Goal: Information Seeking & Learning: Learn about a topic

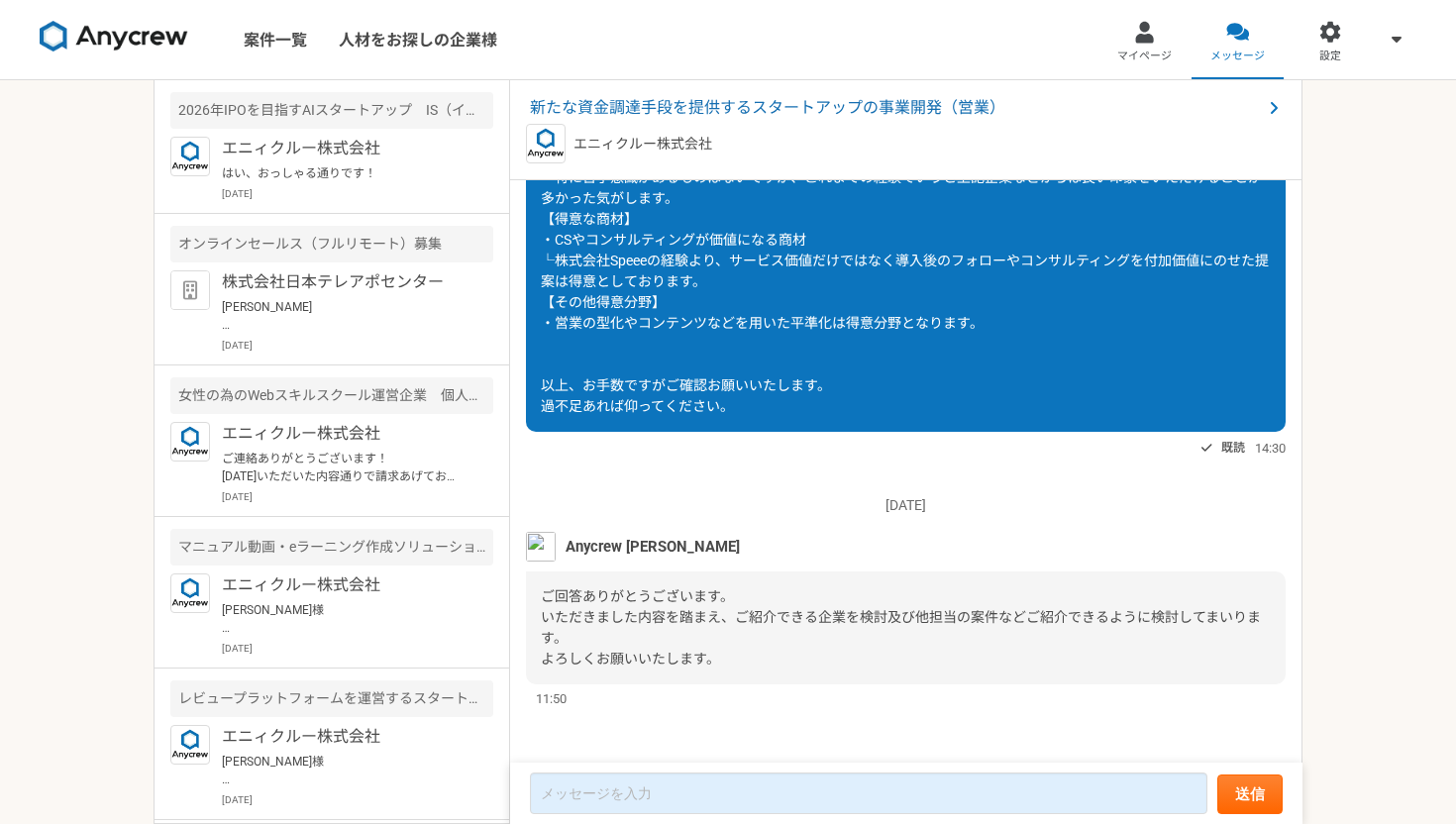
scroll to position [2315, 0]
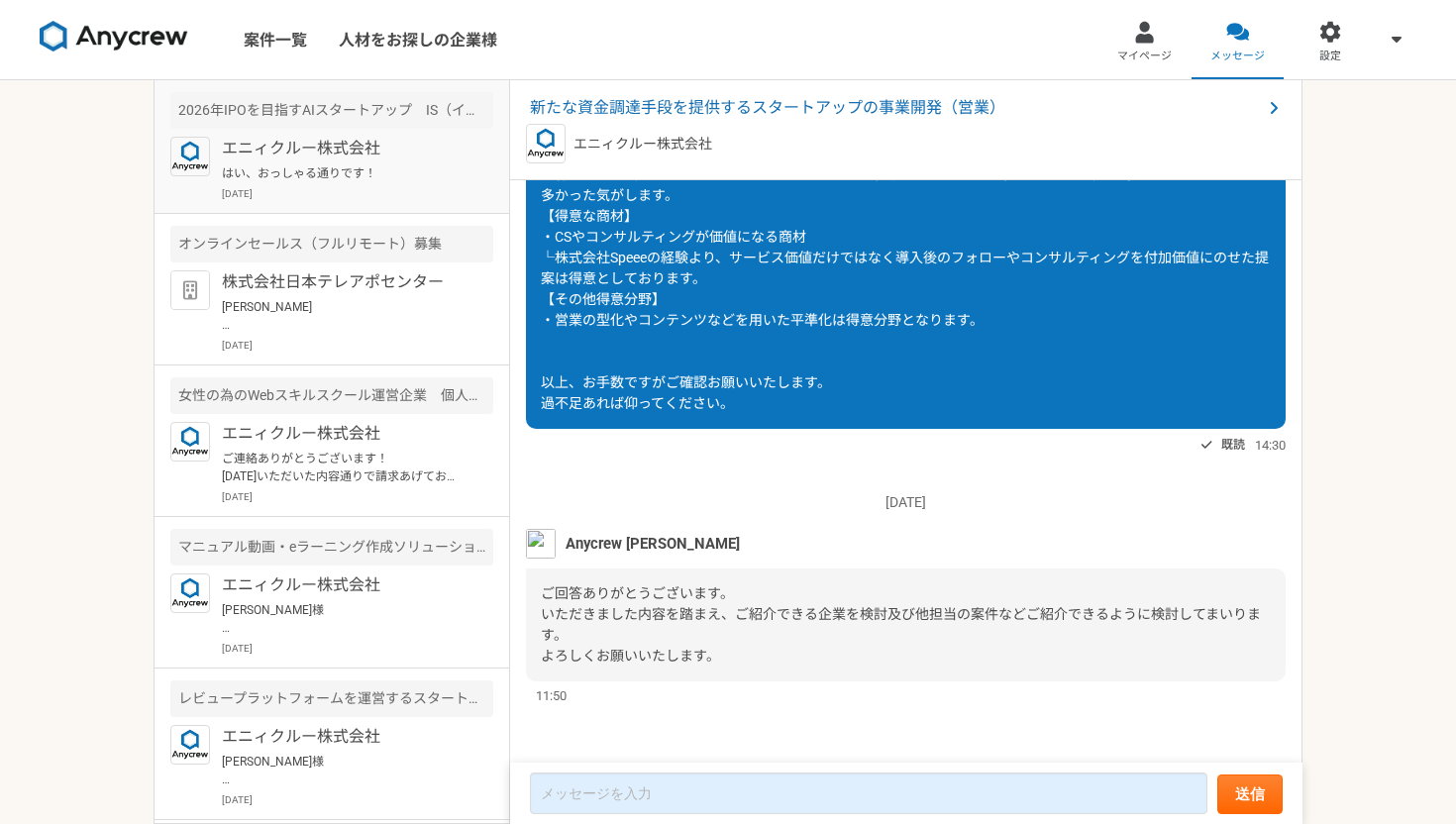
click at [327, 185] on div "エニィクルー株式会社 はい、おっしゃる通りです！ [DATE]" at bounding box center [357, 169] width 271 height 65
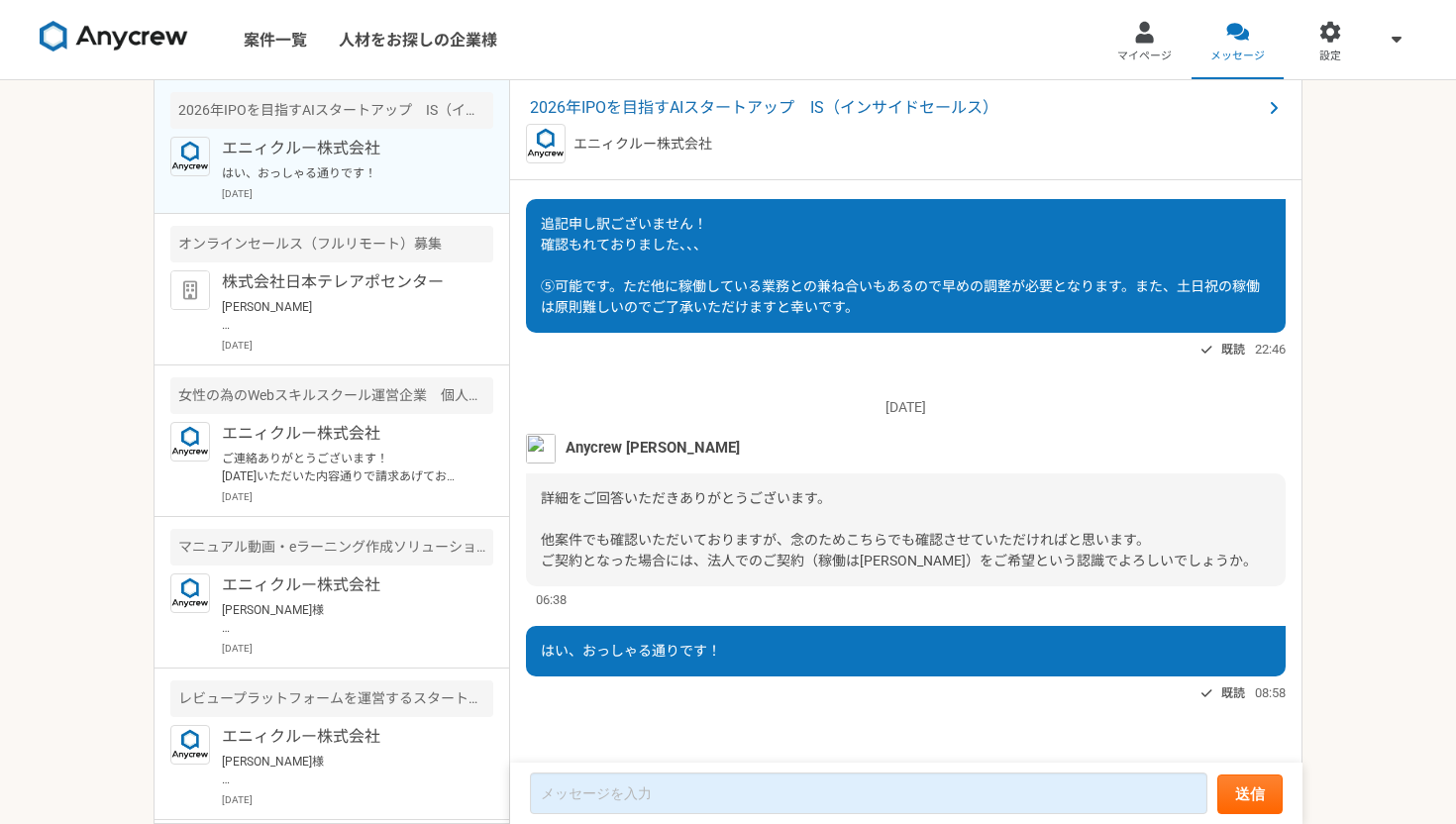
scroll to position [2103, 0]
click at [309, 229] on div "オンラインセールス（フルリモート）募集" at bounding box center [332, 243] width 323 height 37
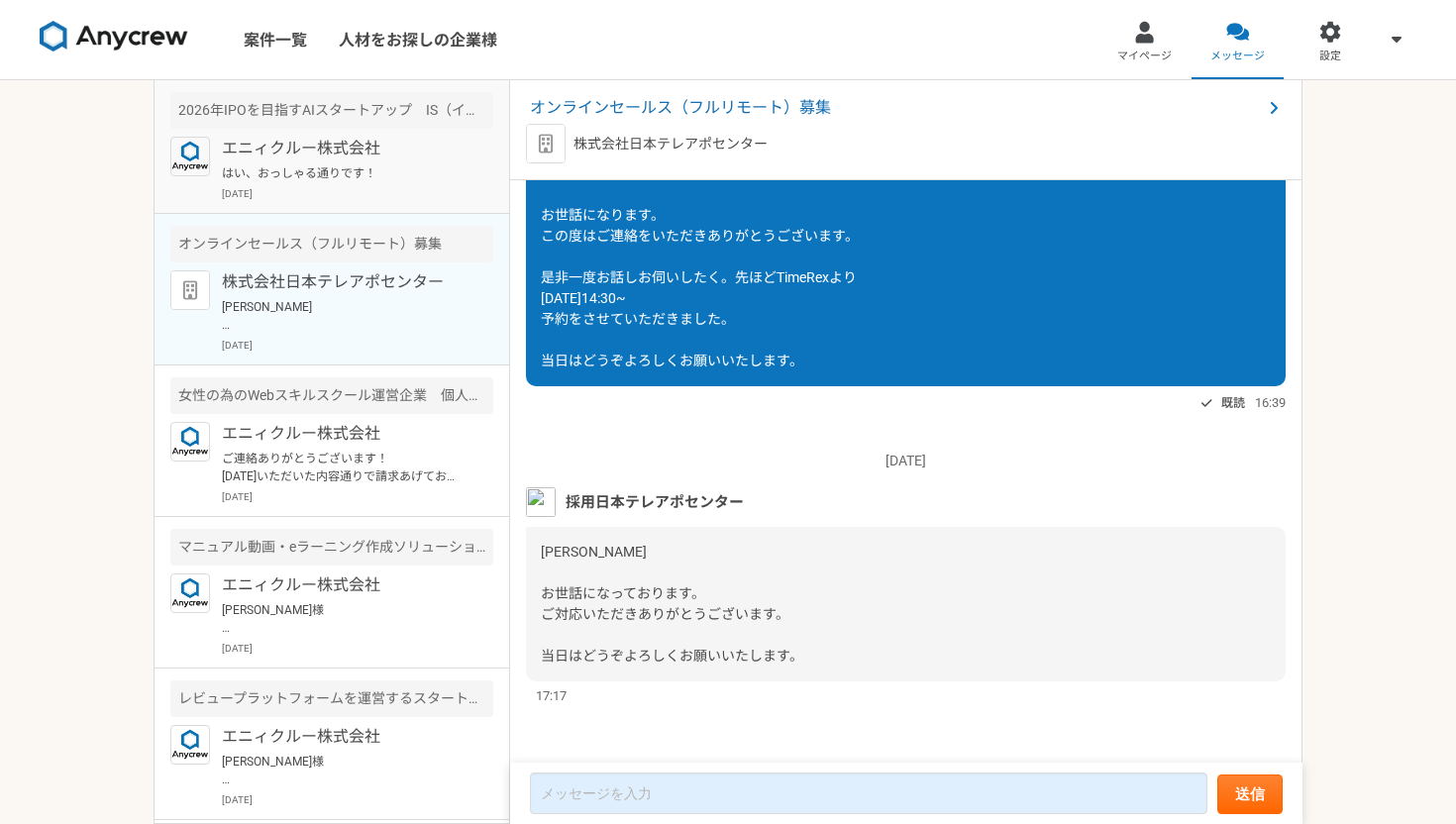
click at [342, 176] on p "はい、おっしゃる通りです！" at bounding box center [343, 174] width 244 height 18
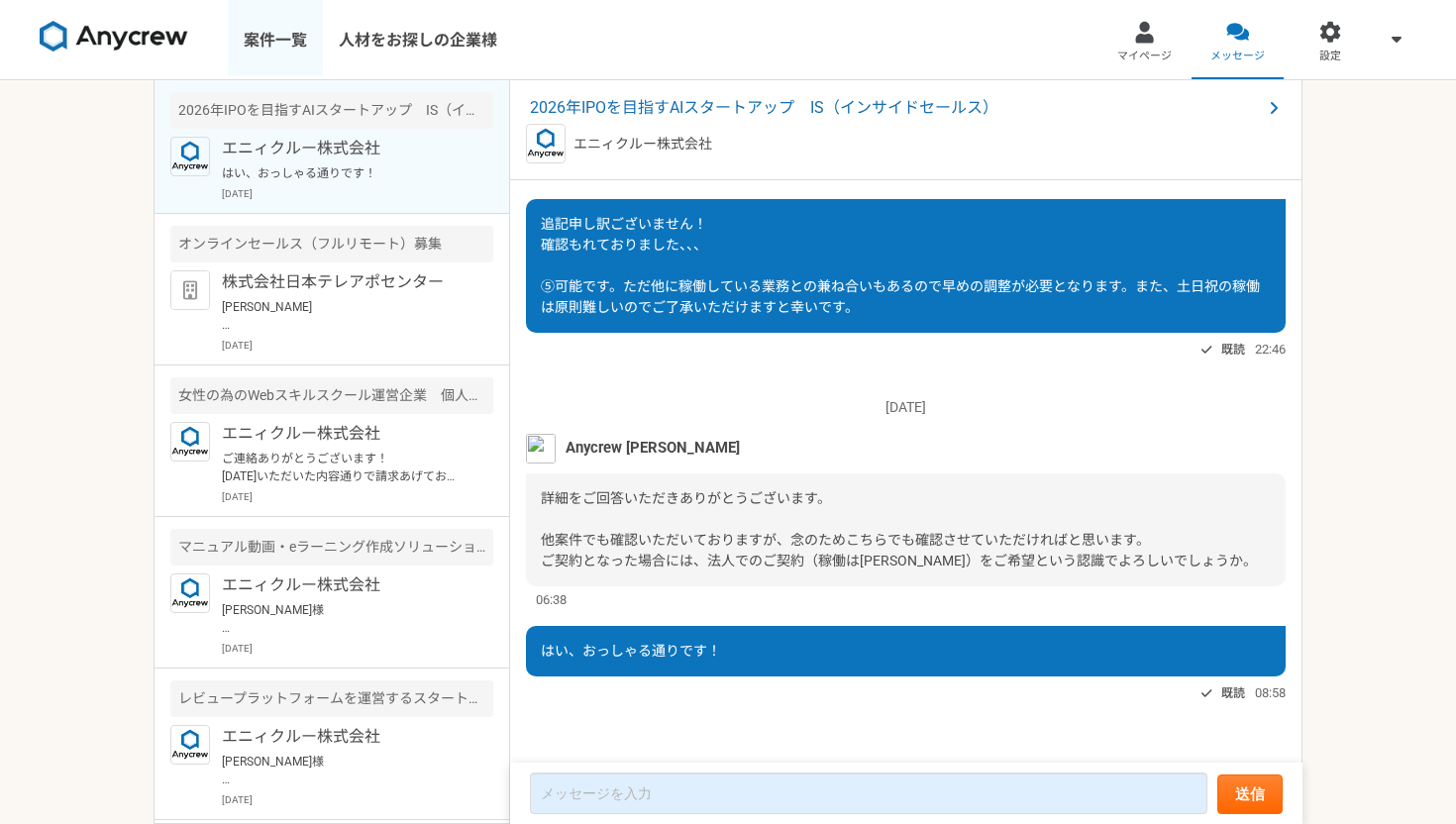
click at [264, 48] on link "案件一覧" at bounding box center [274, 39] width 95 height 79
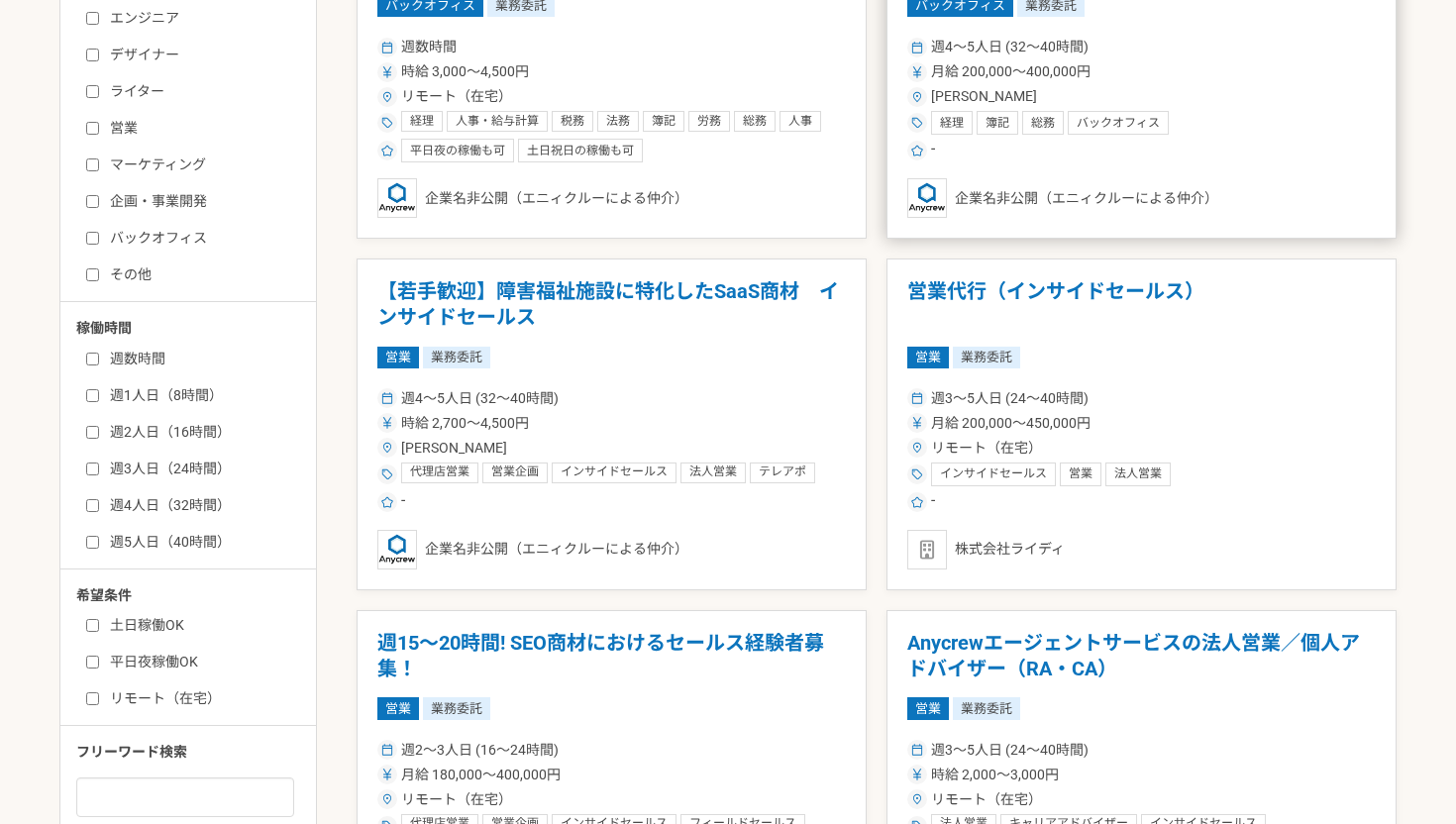
scroll to position [564, 0]
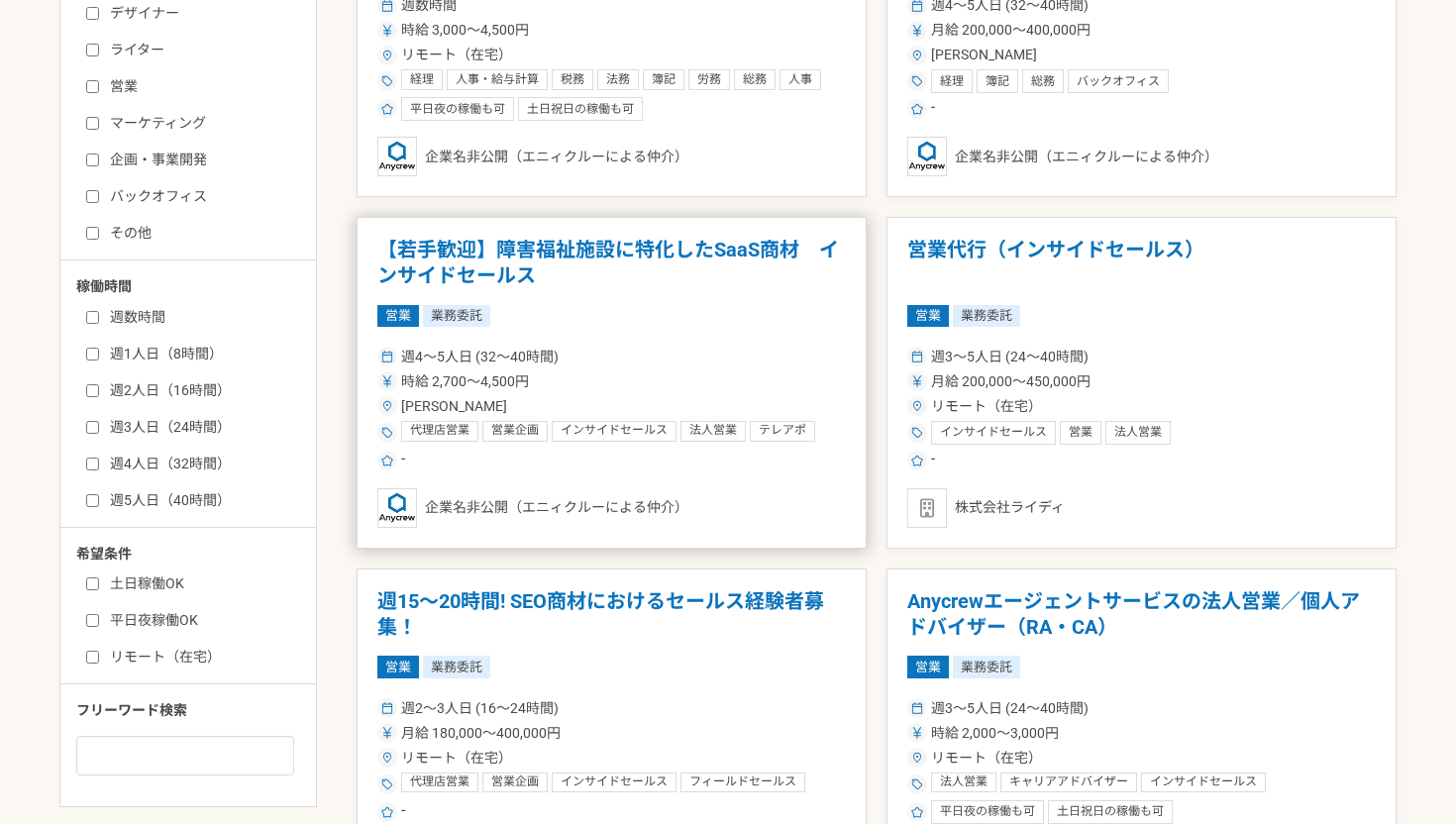
click at [619, 240] on h1 "【若手歓迎】障害福祉施設に特化したSaaS商材　インサイドセールス" at bounding box center [611, 262] width 469 height 51
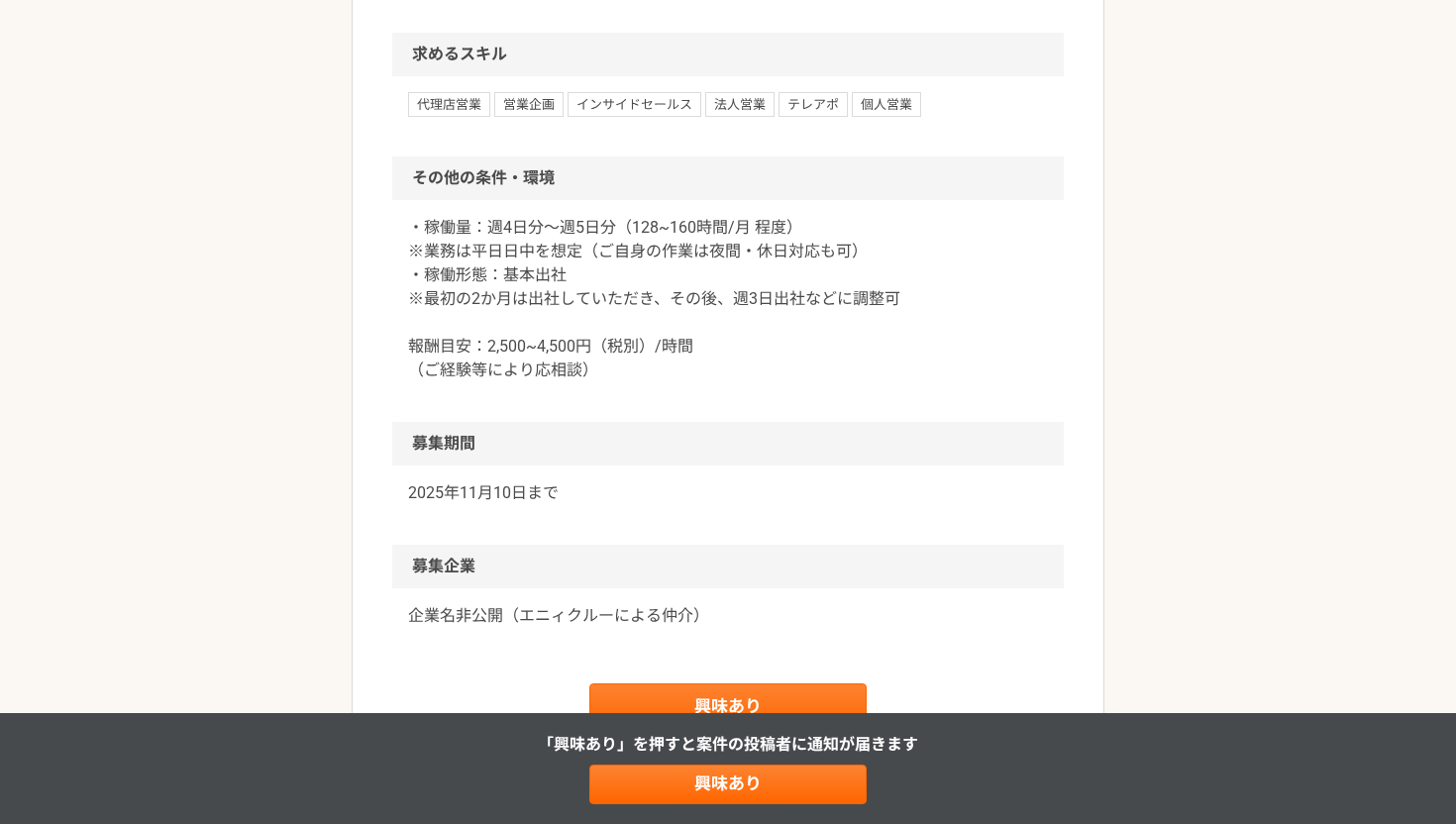
scroll to position [1864, 0]
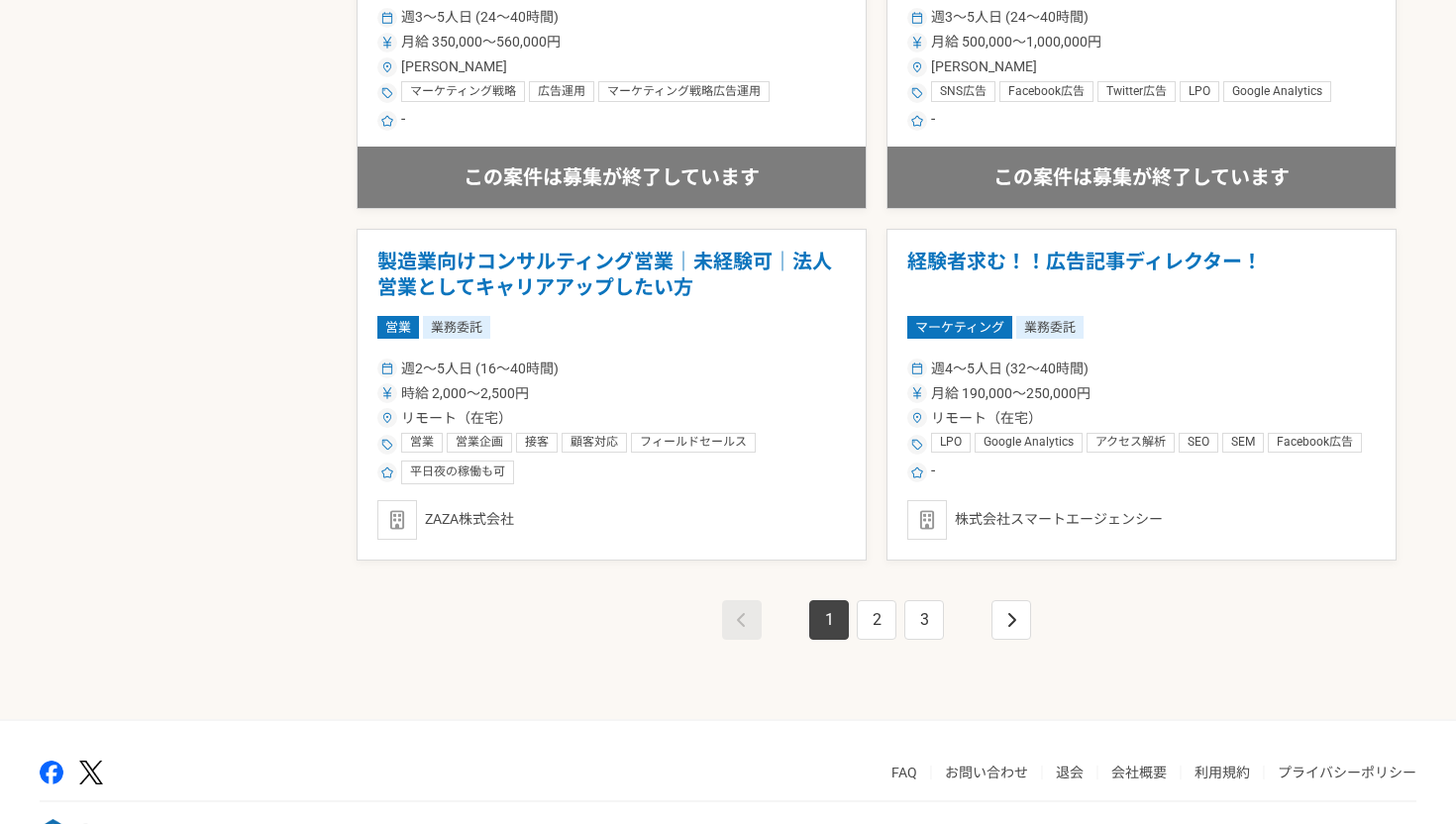
scroll to position [3375, 0]
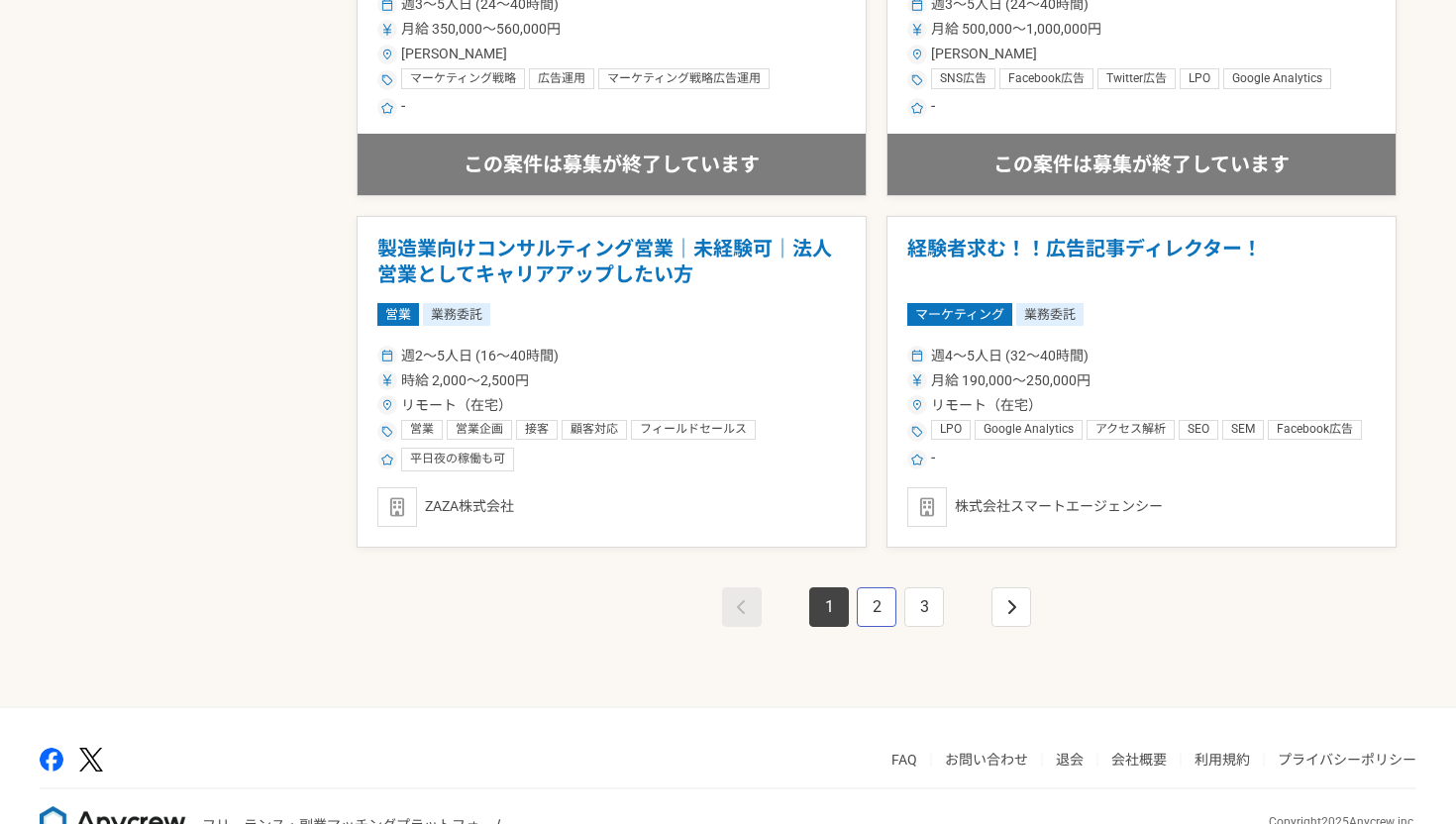
click at [876, 611] on link "2" at bounding box center [877, 608] width 40 height 40
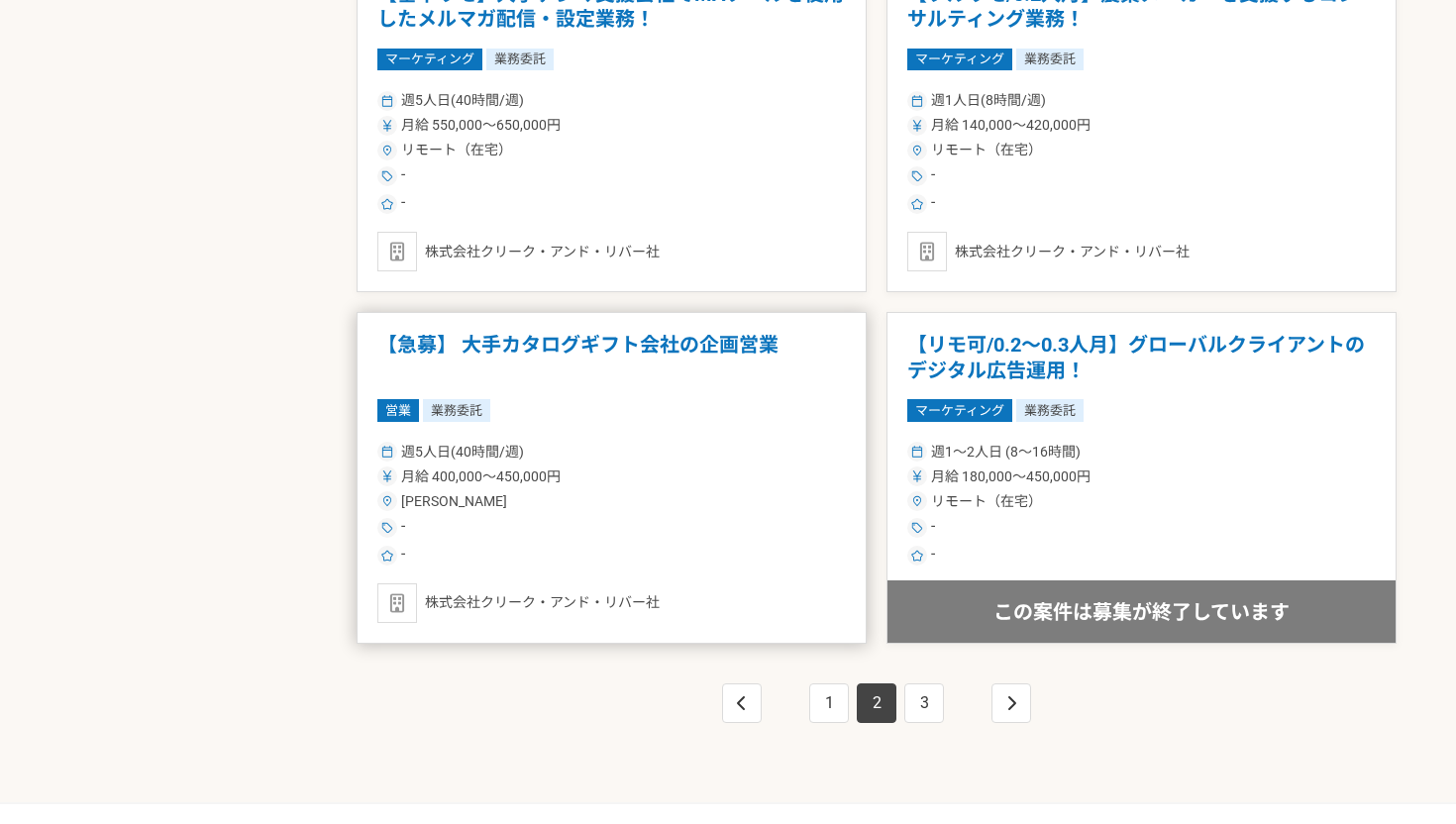
scroll to position [3294, 0]
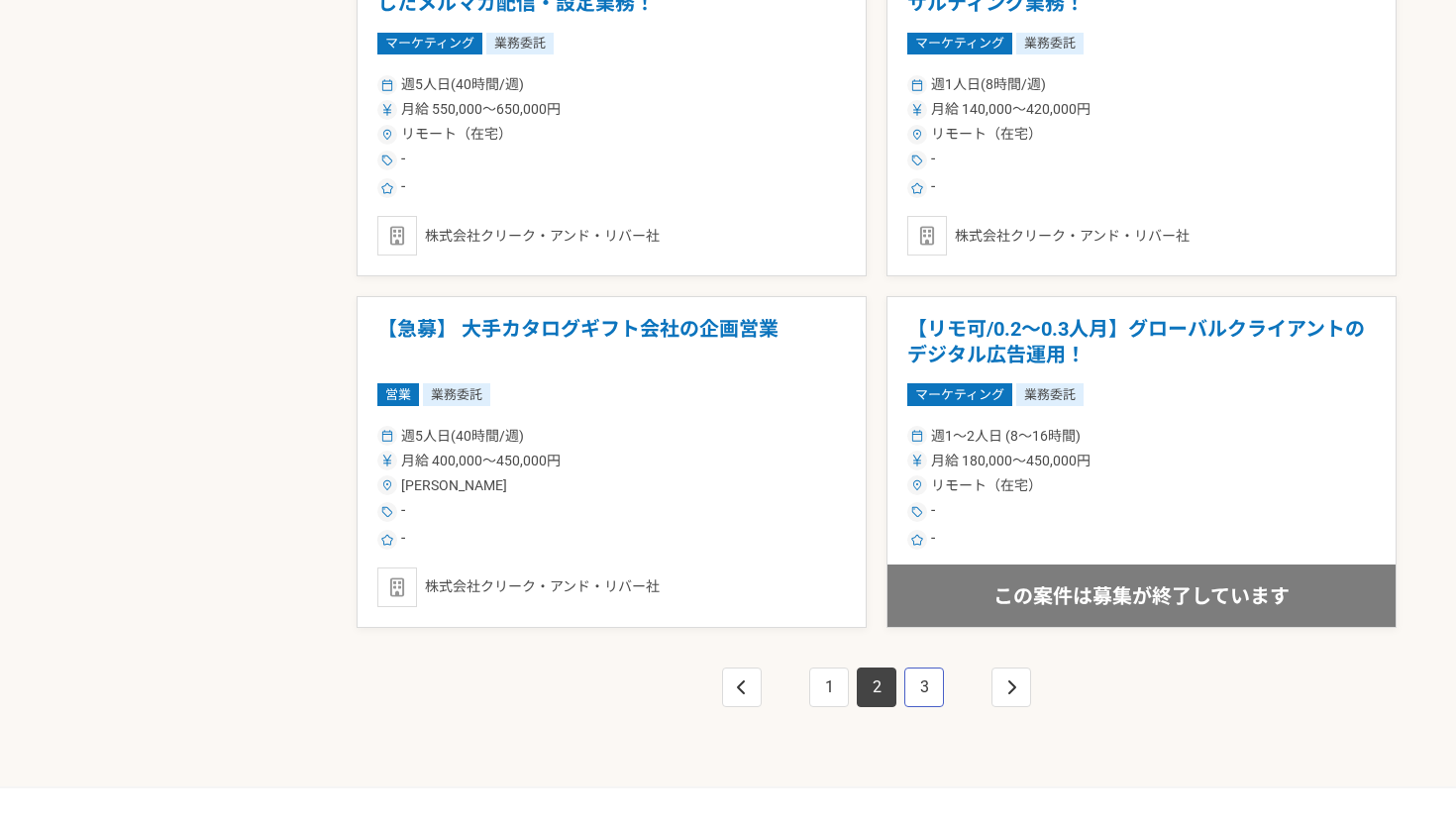
click at [927, 686] on link "3" at bounding box center [924, 687] width 40 height 40
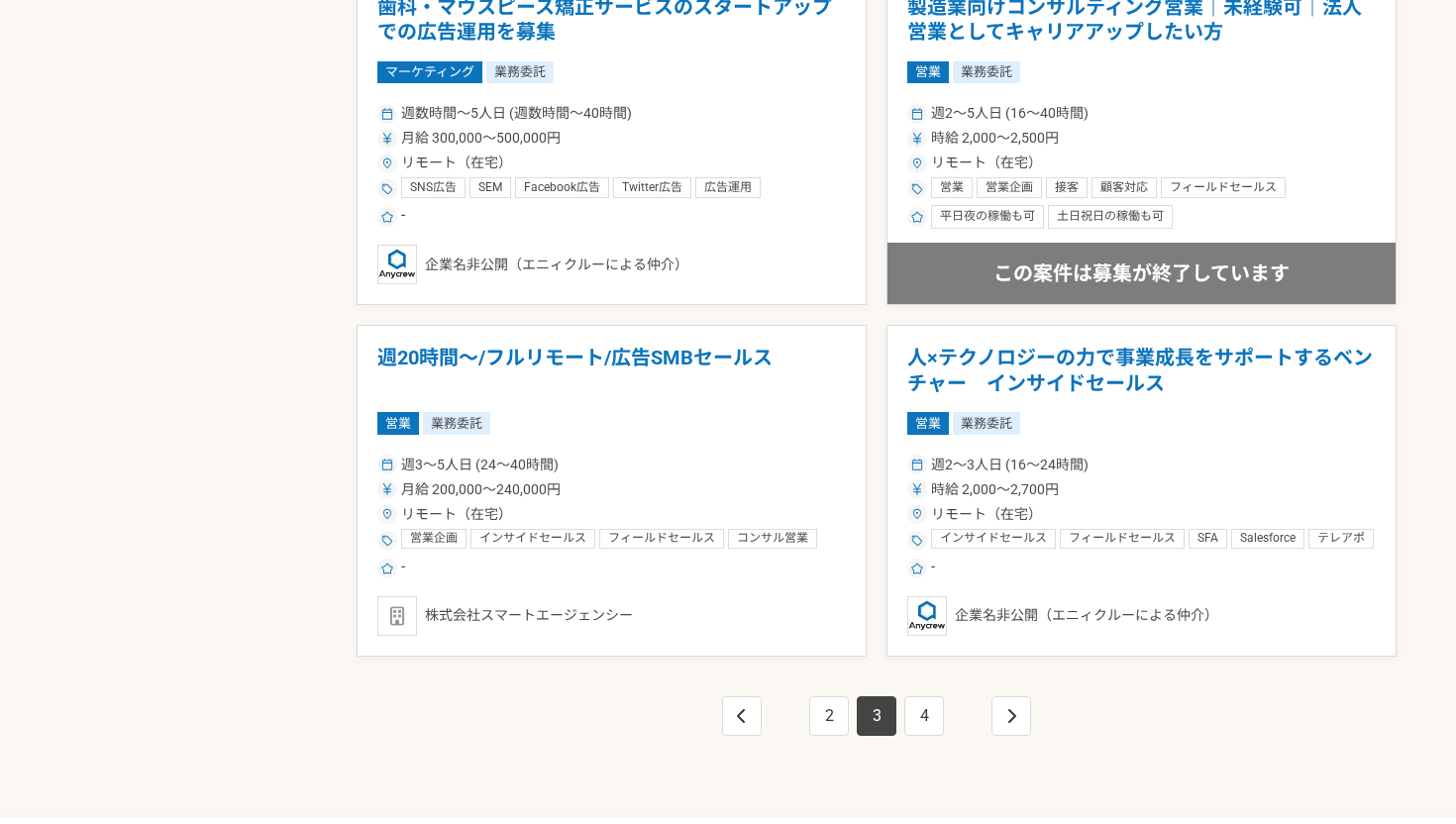
scroll to position [3411, 0]
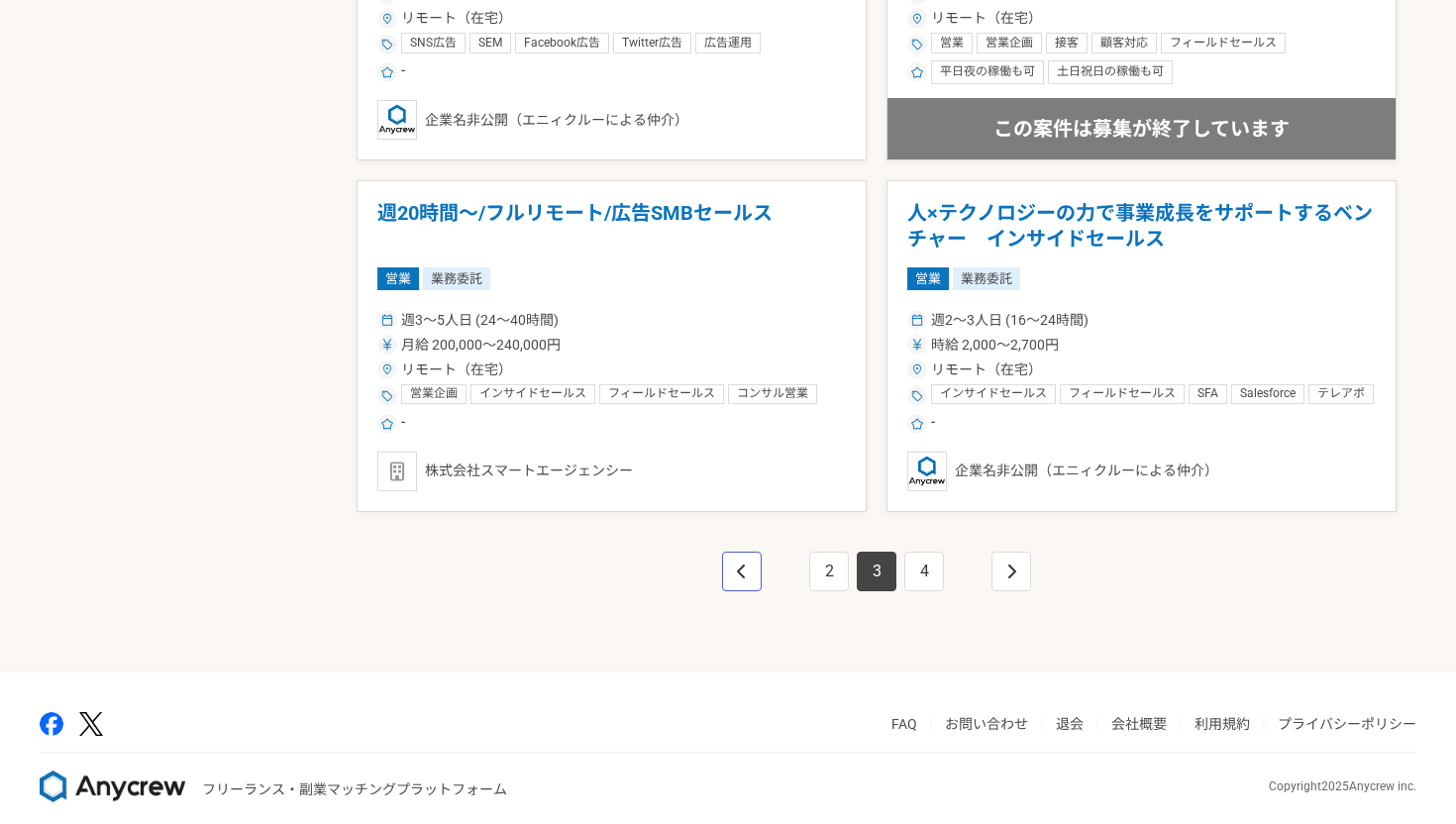
click at [740, 555] on link "pagination" at bounding box center [742, 572] width 40 height 40
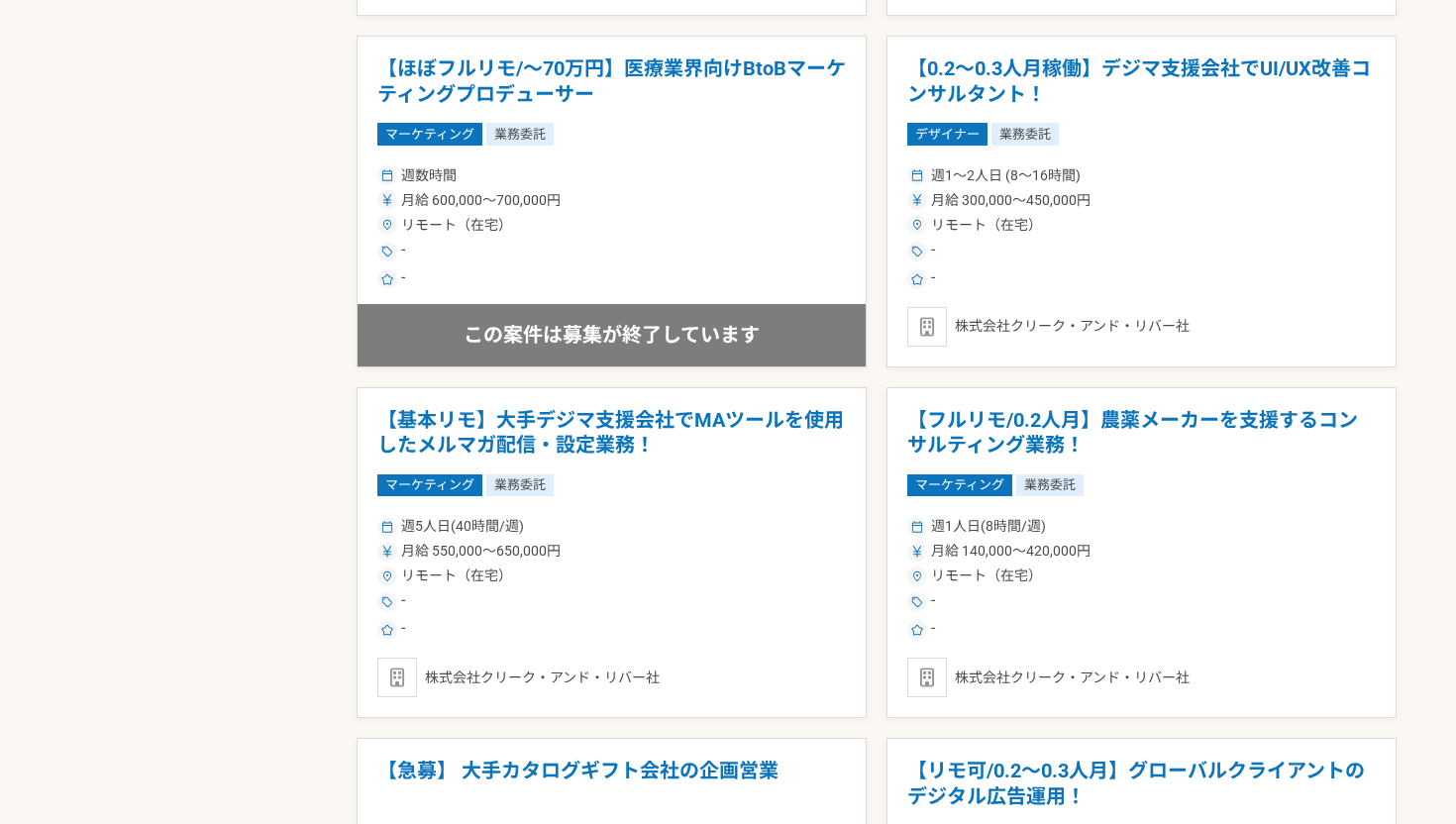
scroll to position [3428, 0]
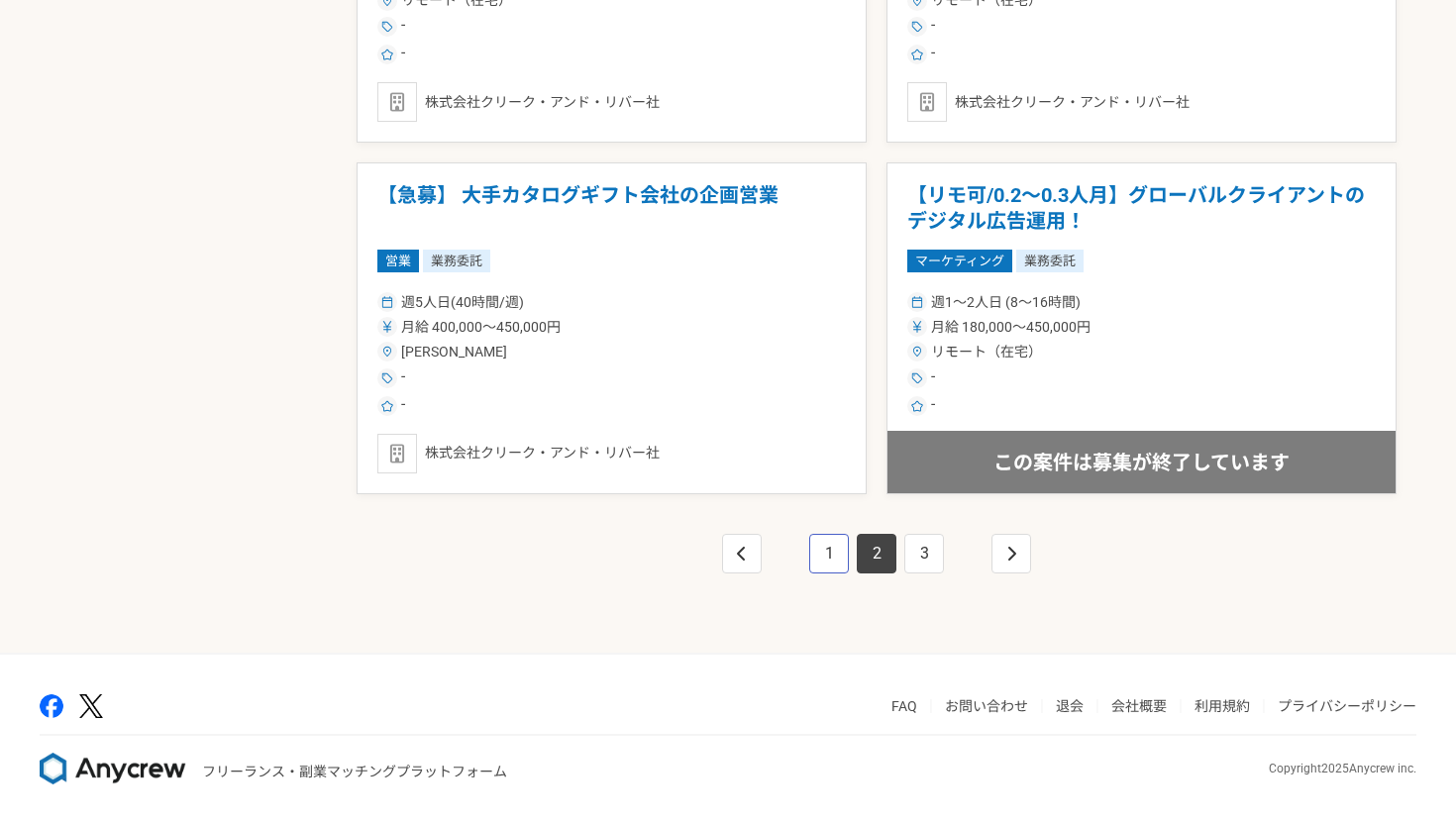
click at [829, 547] on link "1" at bounding box center [829, 554] width 40 height 40
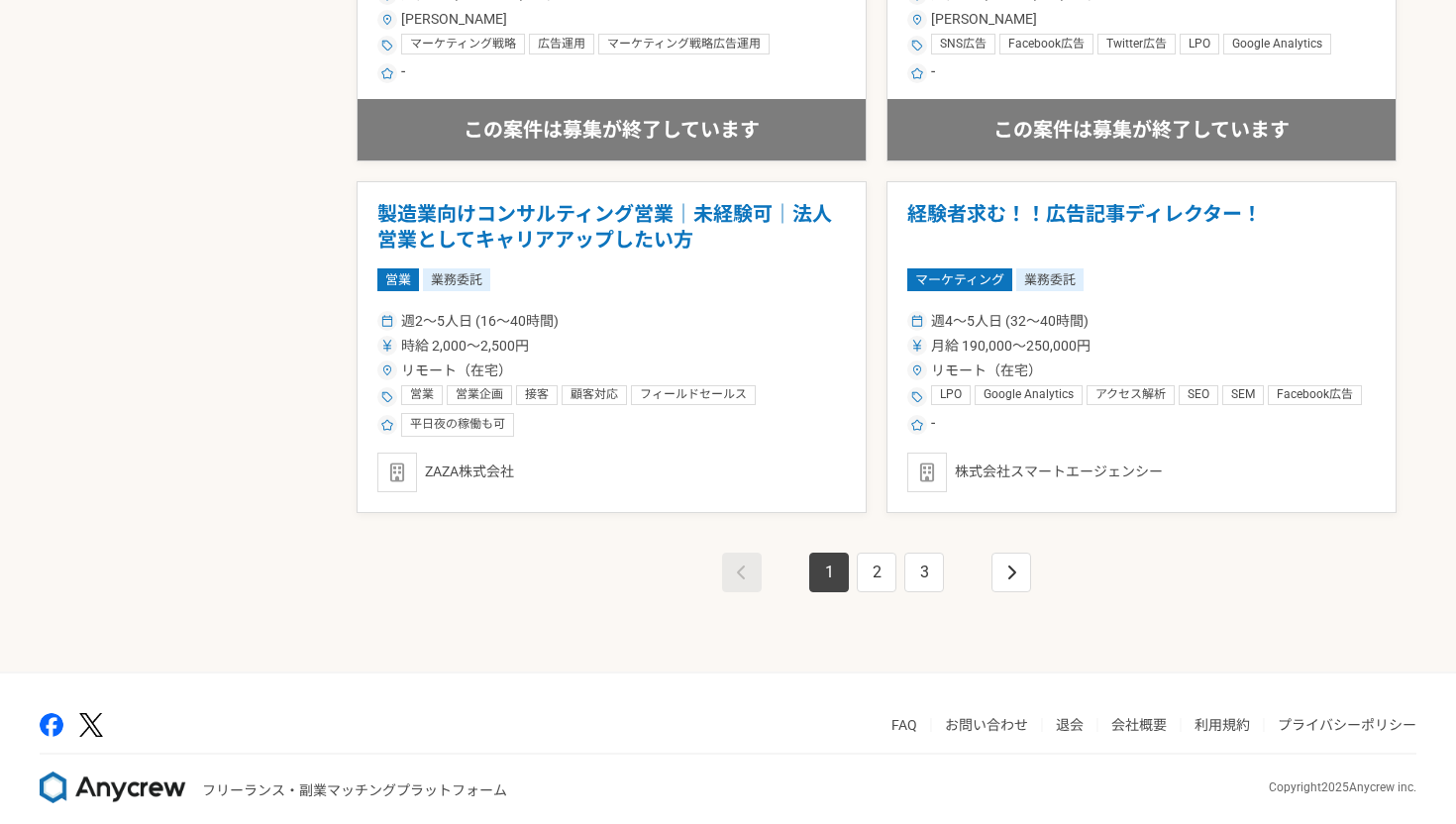
scroll to position [3428, 0]
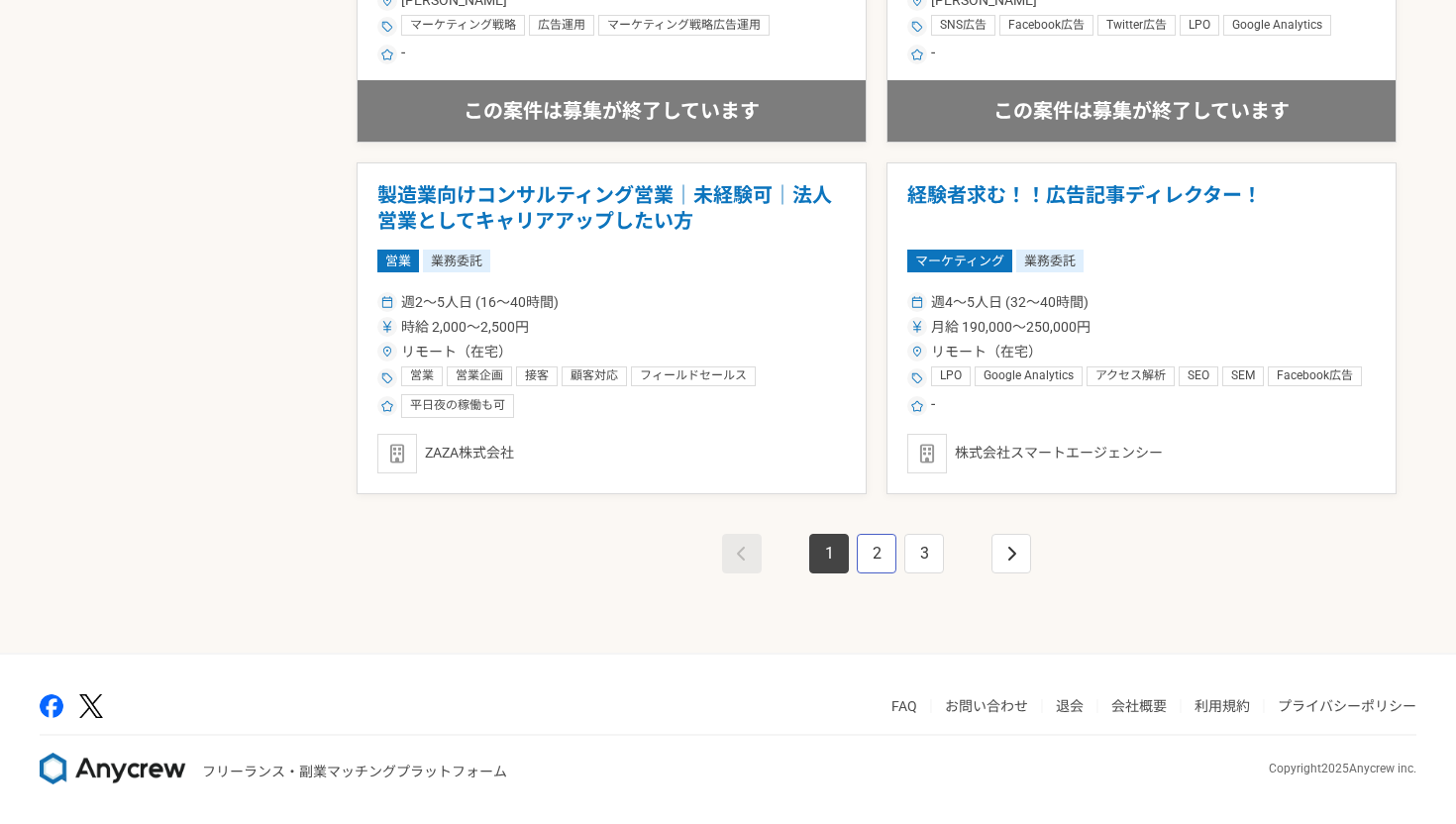
click at [887, 542] on link "2" at bounding box center [877, 554] width 40 height 40
